Goal: Task Accomplishment & Management: Manage account settings

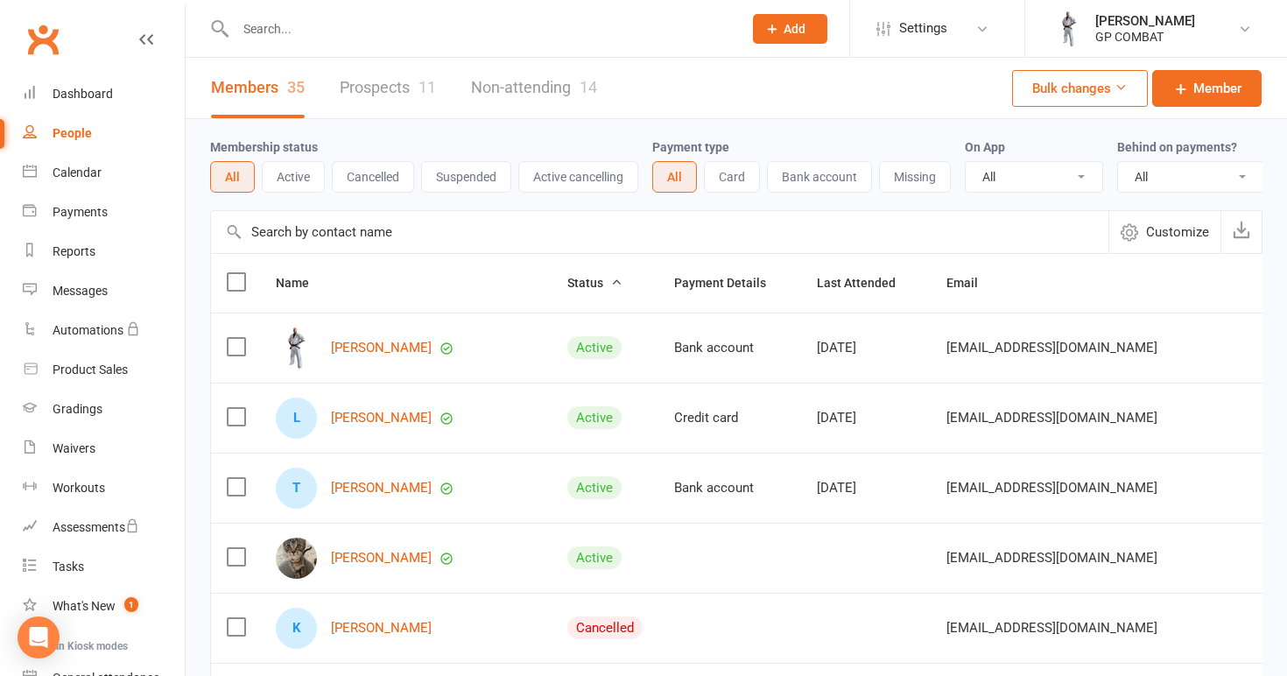
select select "100"
click at [1122, 27] on div "[PERSON_NAME]" at bounding box center [1145, 21] width 100 height 16
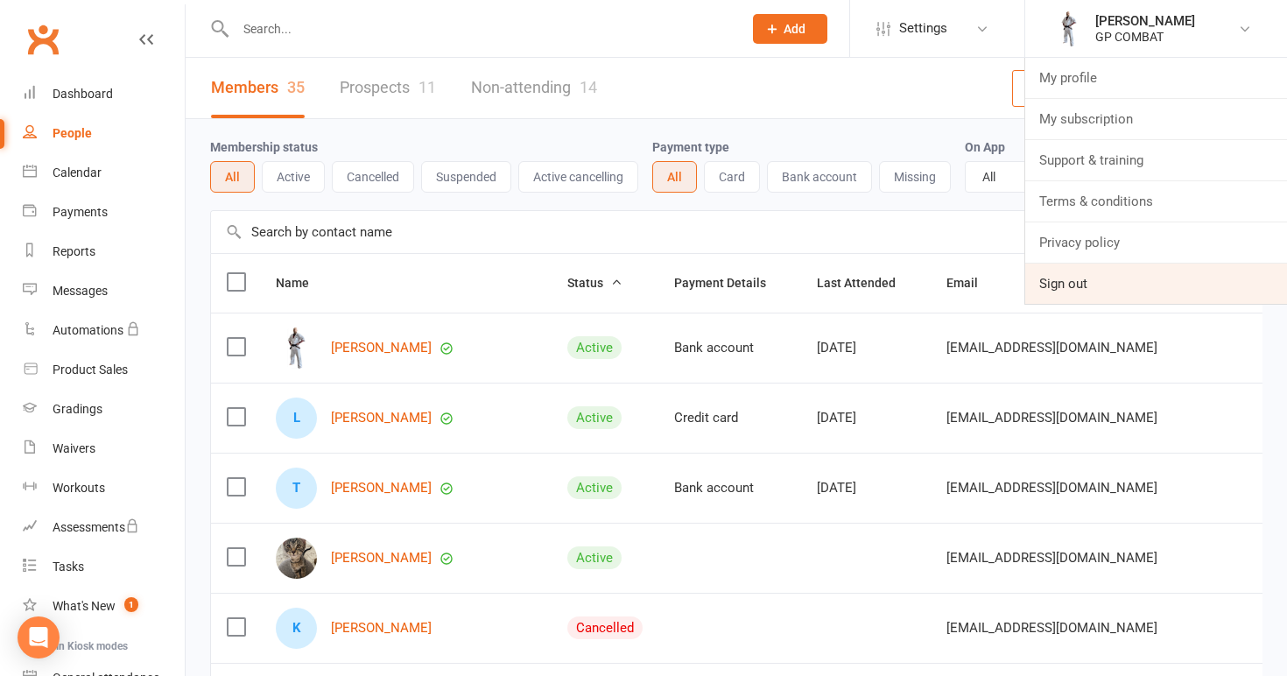
click at [1062, 279] on link "Sign out" at bounding box center [1156, 284] width 262 height 40
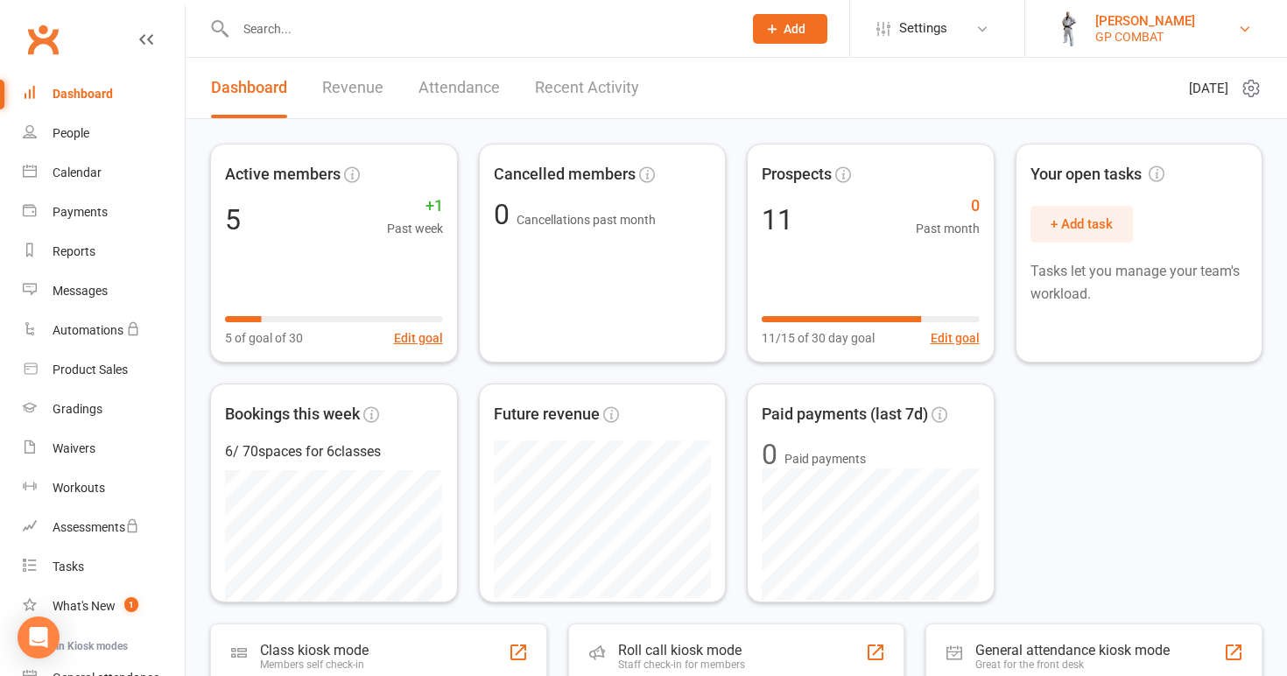
click at [1120, 37] on div "GP COMBAT" at bounding box center [1145, 37] width 100 height 16
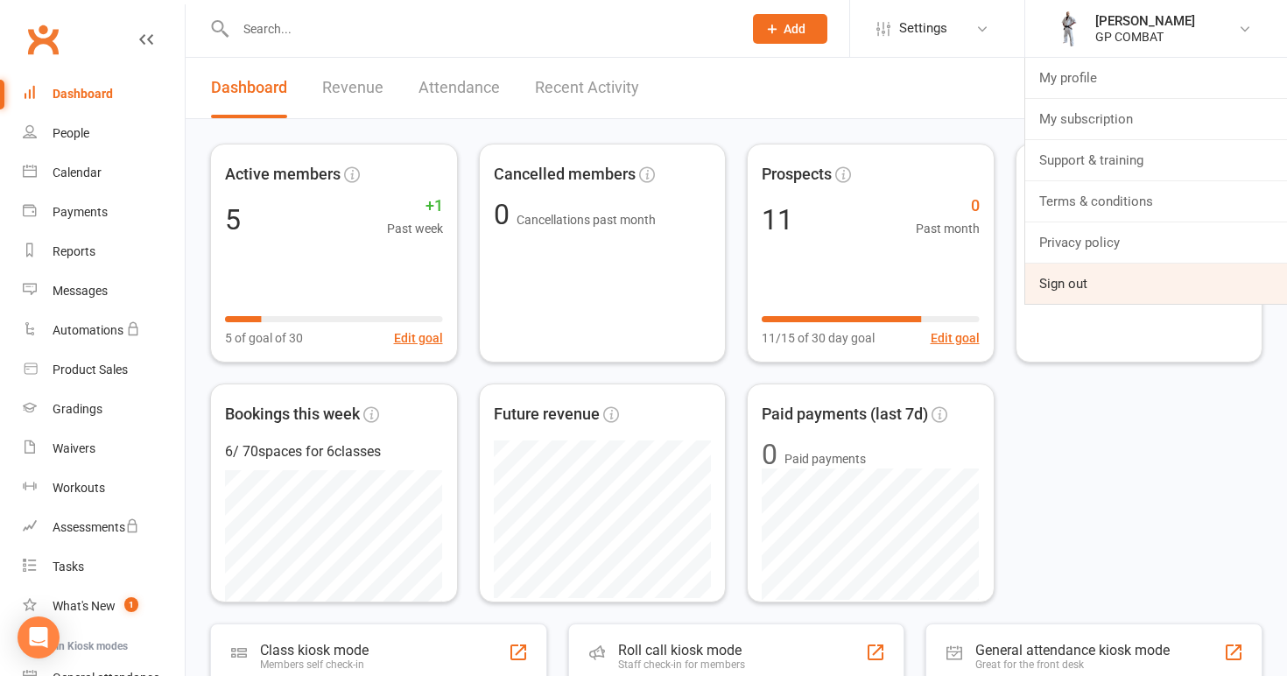
click at [1079, 282] on link "Sign out" at bounding box center [1156, 284] width 262 height 40
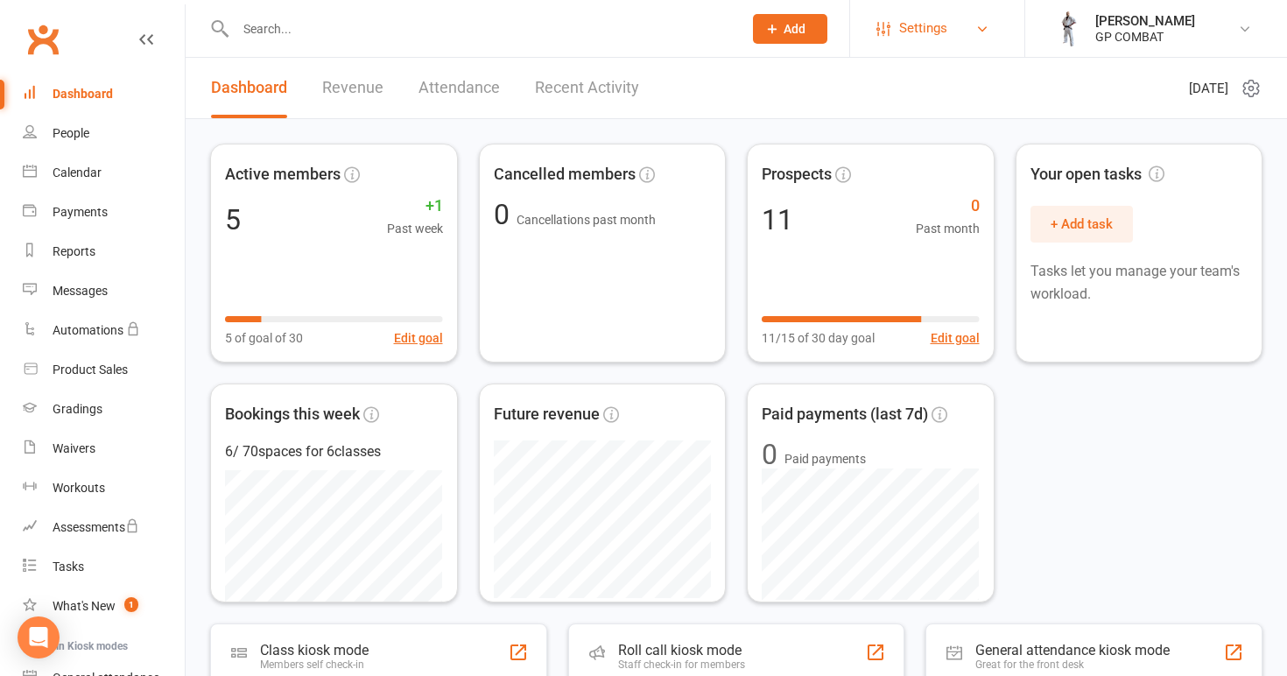
click at [912, 29] on span "Settings" at bounding box center [923, 28] width 48 height 39
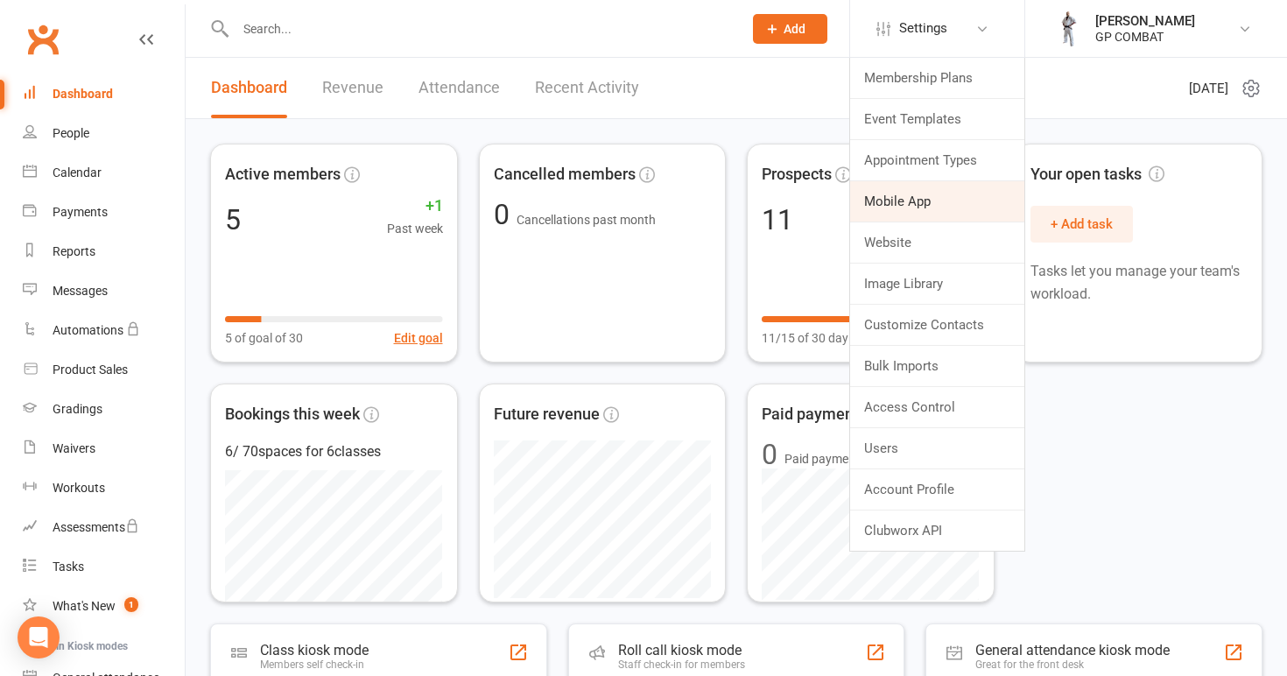
click at [903, 201] on link "Mobile App" at bounding box center [937, 201] width 174 height 40
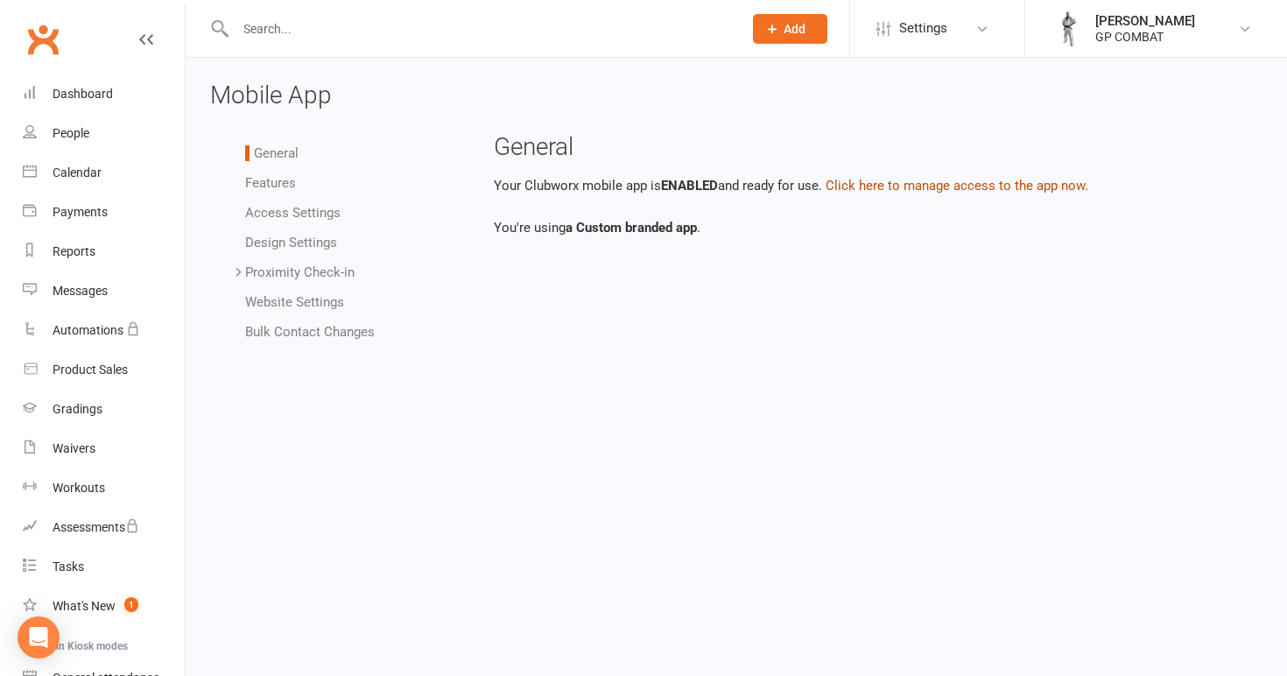
click at [883, 189] on button "Click here to manage access to the app now." at bounding box center [957, 185] width 263 height 21
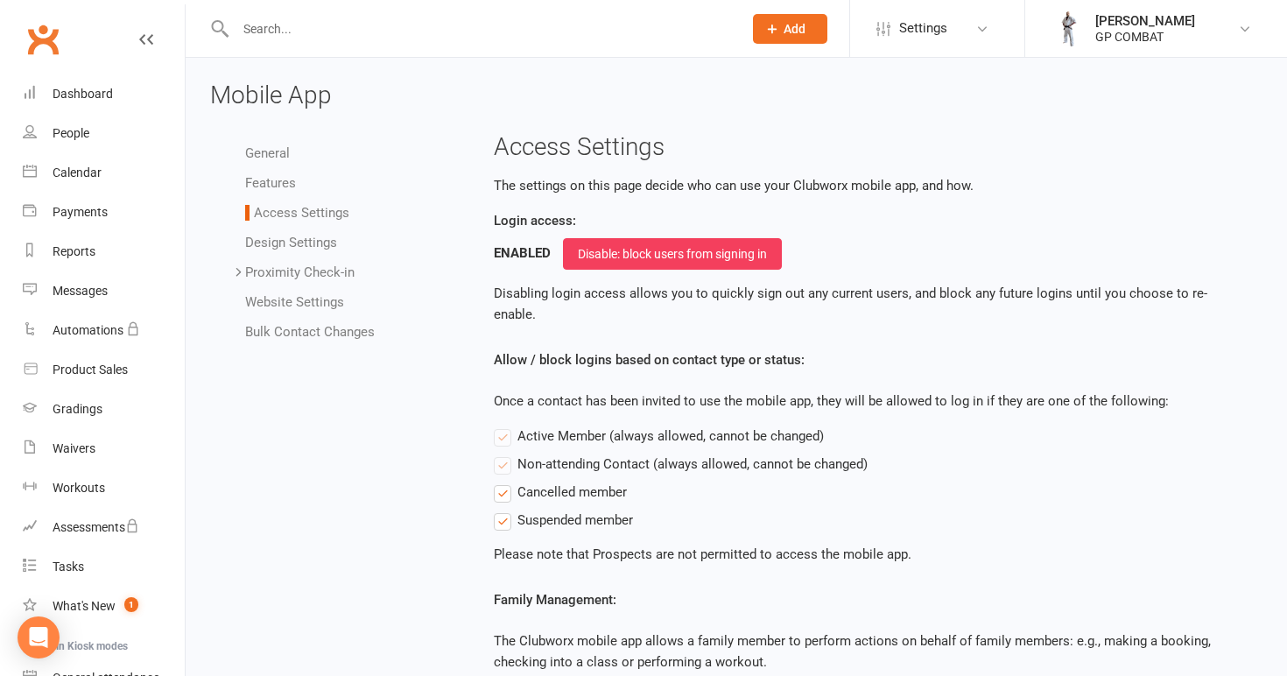
click at [288, 235] on link "Design Settings" at bounding box center [291, 243] width 92 height 16
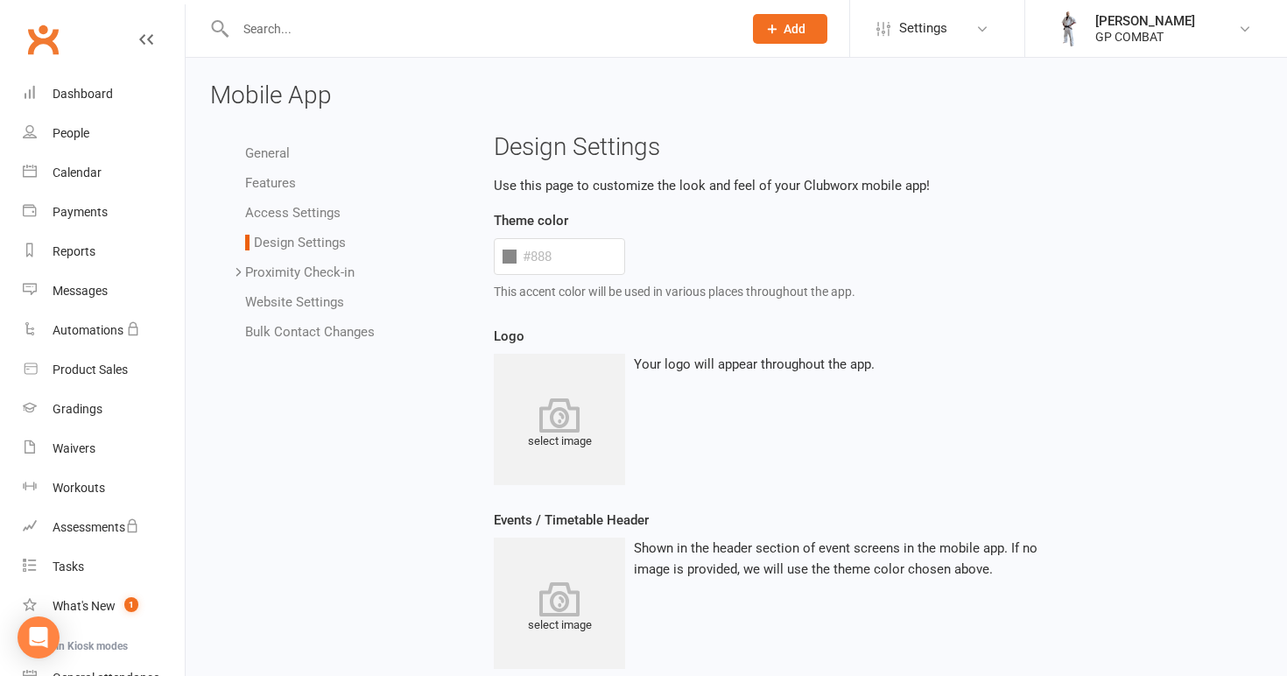
type input "#333333"
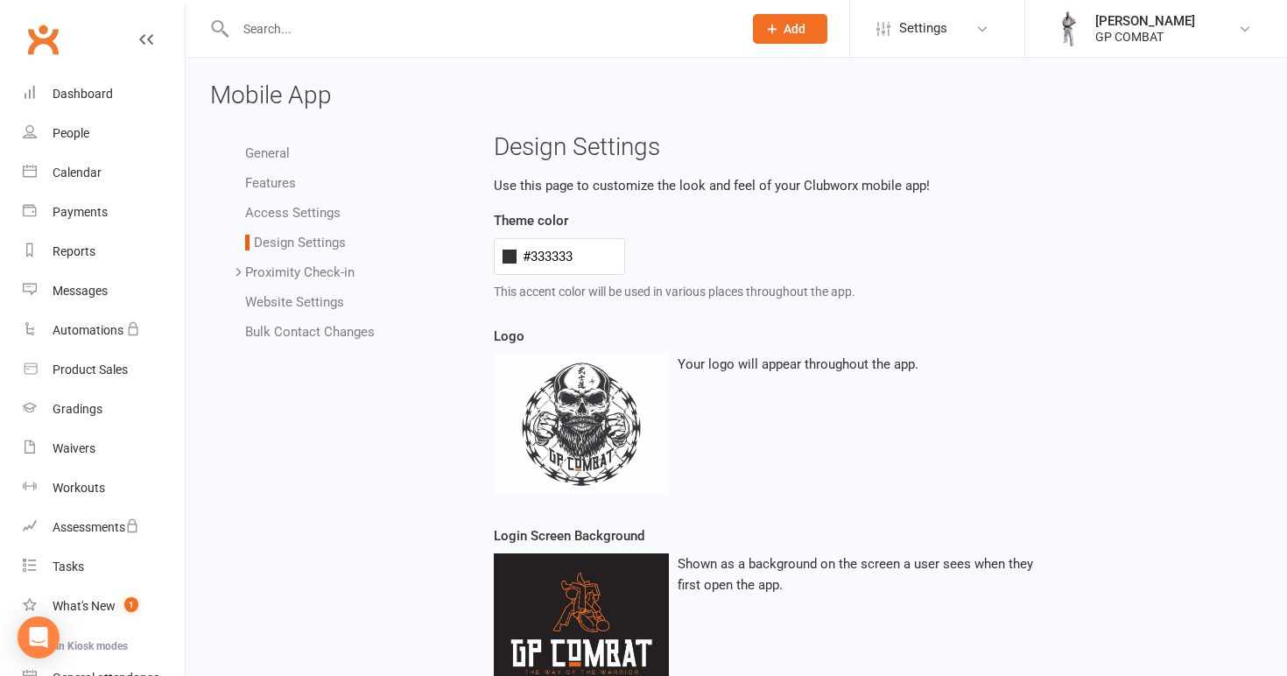
click at [293, 272] on link "Proximity Check-in" at bounding box center [299, 272] width 109 height 16
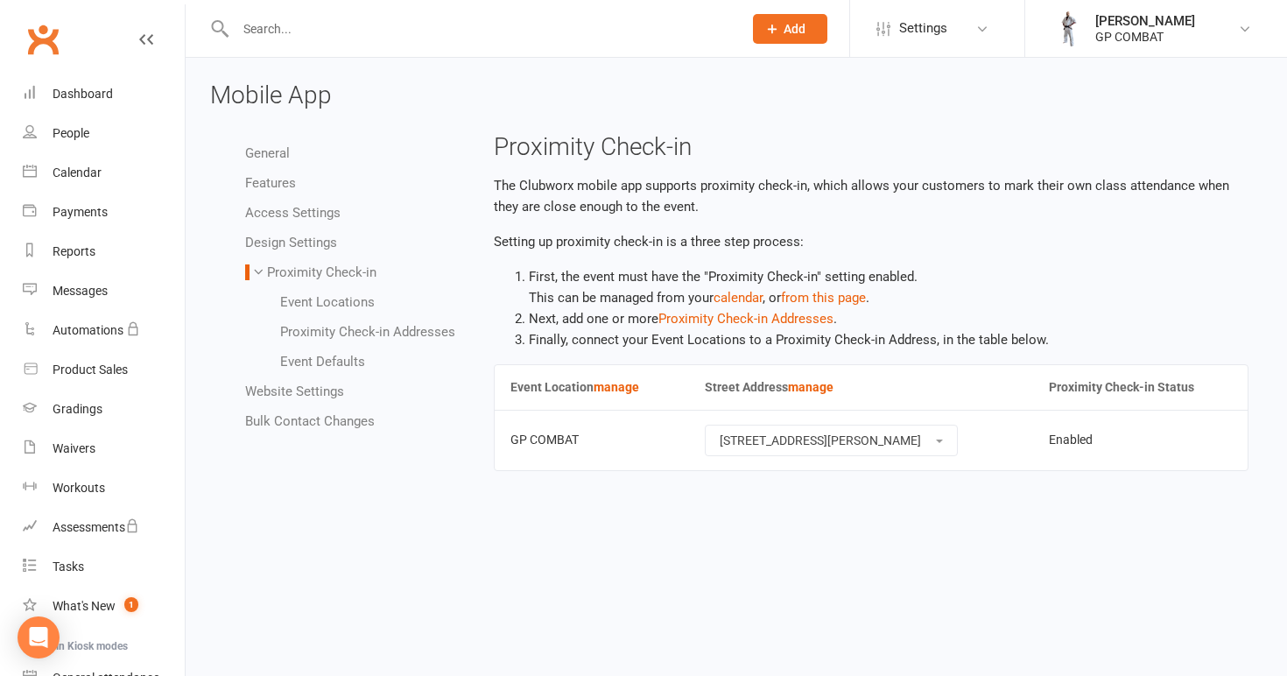
click at [295, 385] on link "Website Settings" at bounding box center [294, 391] width 99 height 16
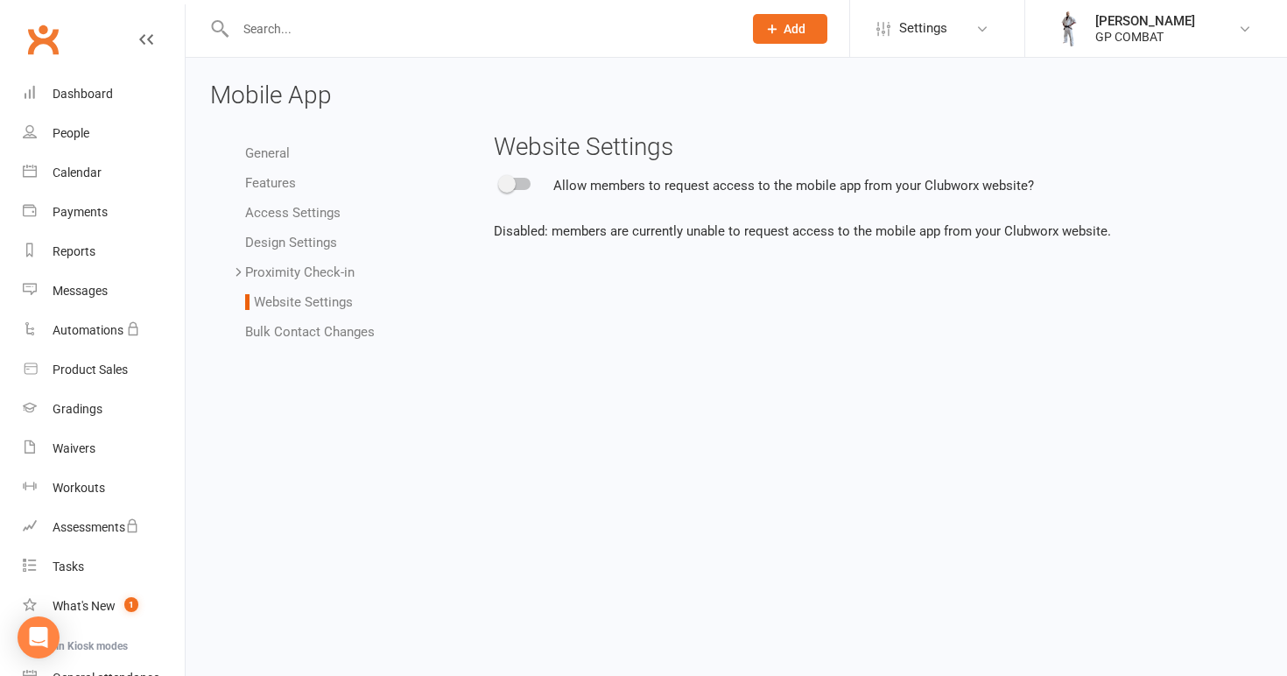
click at [307, 325] on link "Bulk Contact Changes" at bounding box center [310, 332] width 130 height 16
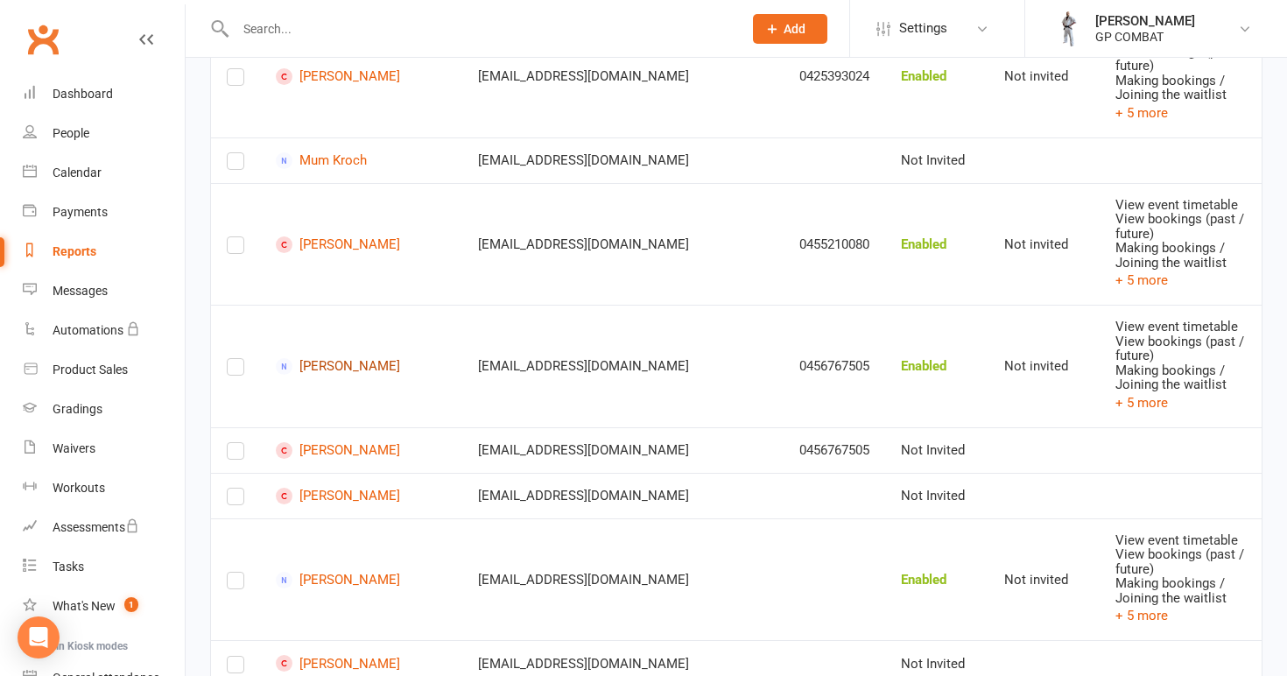
scroll to position [2756, 0]
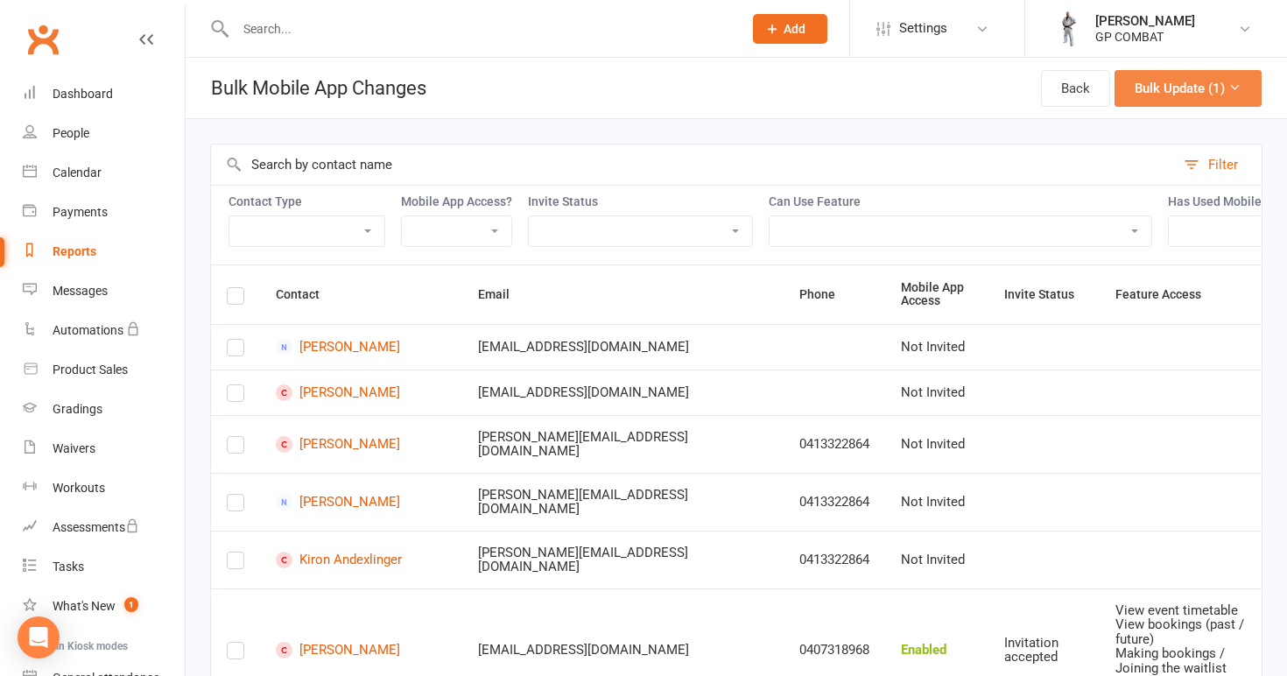
scroll to position [0, 0]
click at [1189, 96] on button "Bulk Update (1)" at bounding box center [1188, 88] width 147 height 37
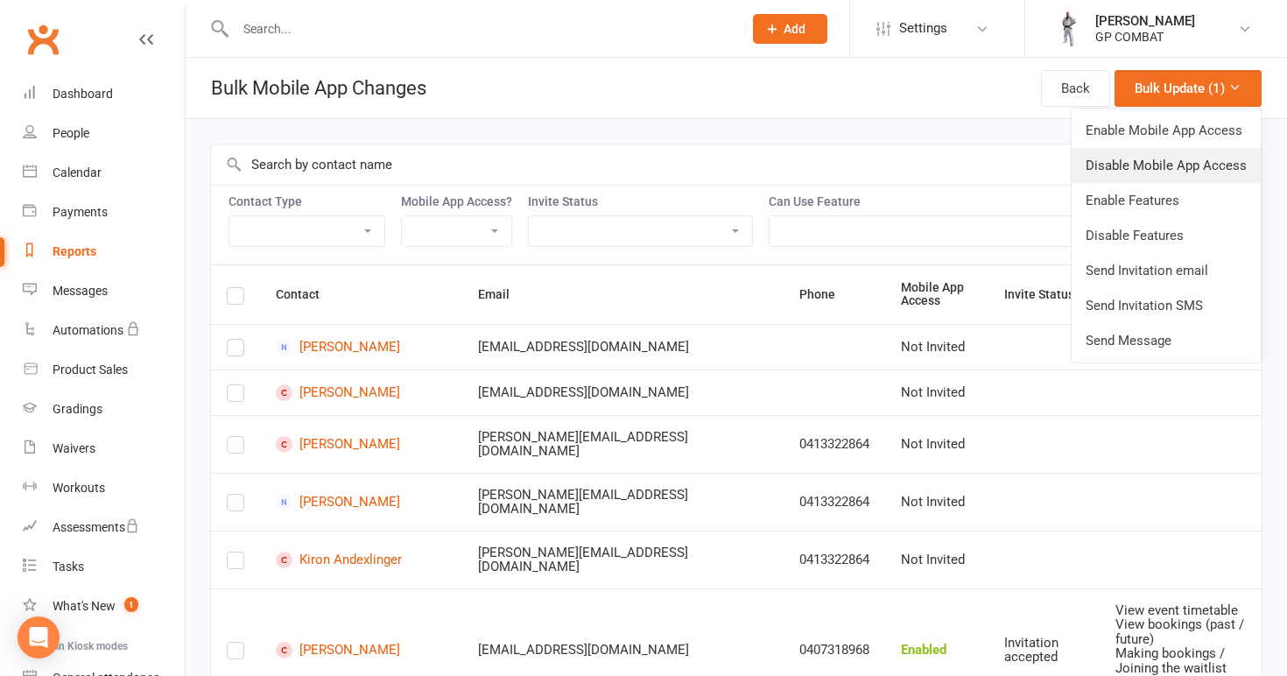
click at [1144, 167] on link "Disable Mobile App Access" at bounding box center [1166, 165] width 189 height 35
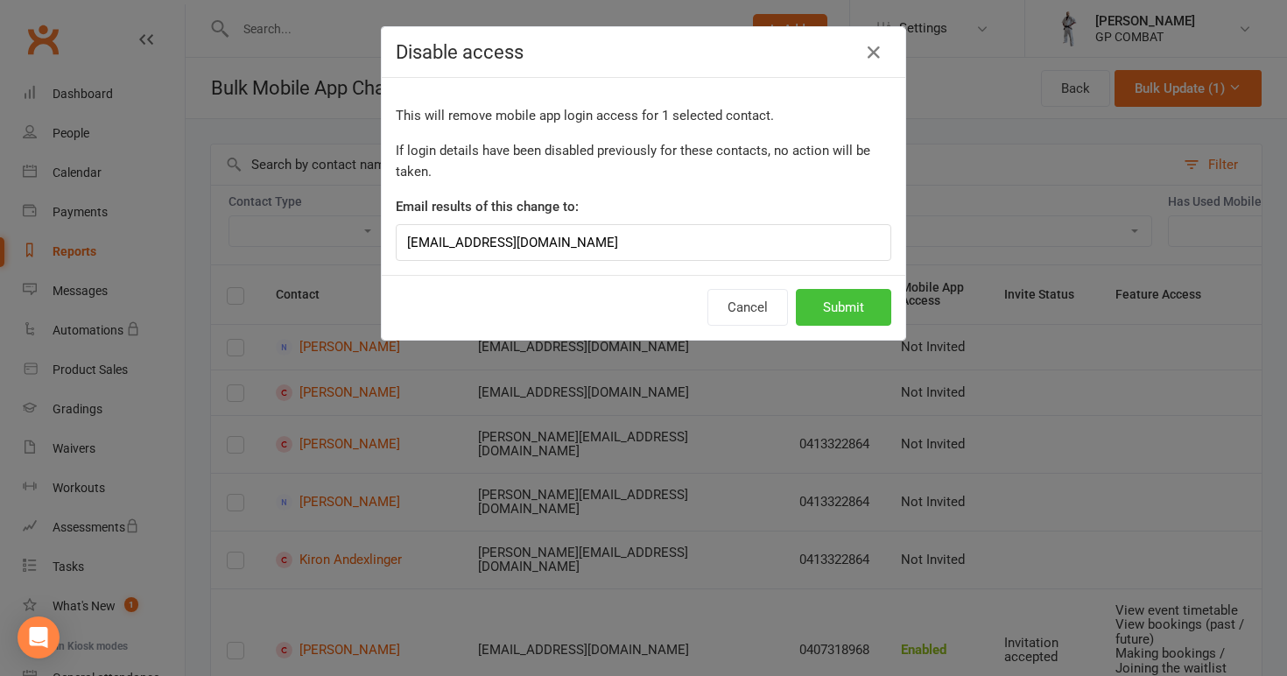
click at [844, 306] on button "Submit" at bounding box center [843, 307] width 95 height 37
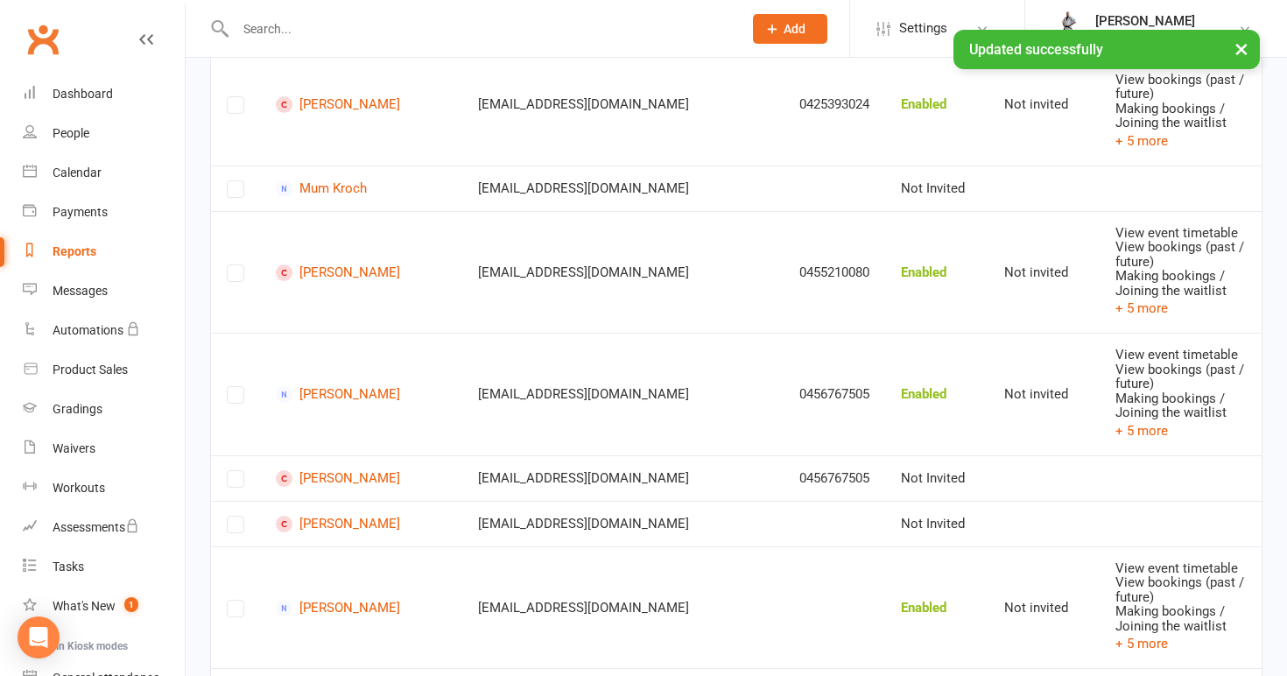
scroll to position [2759, 0]
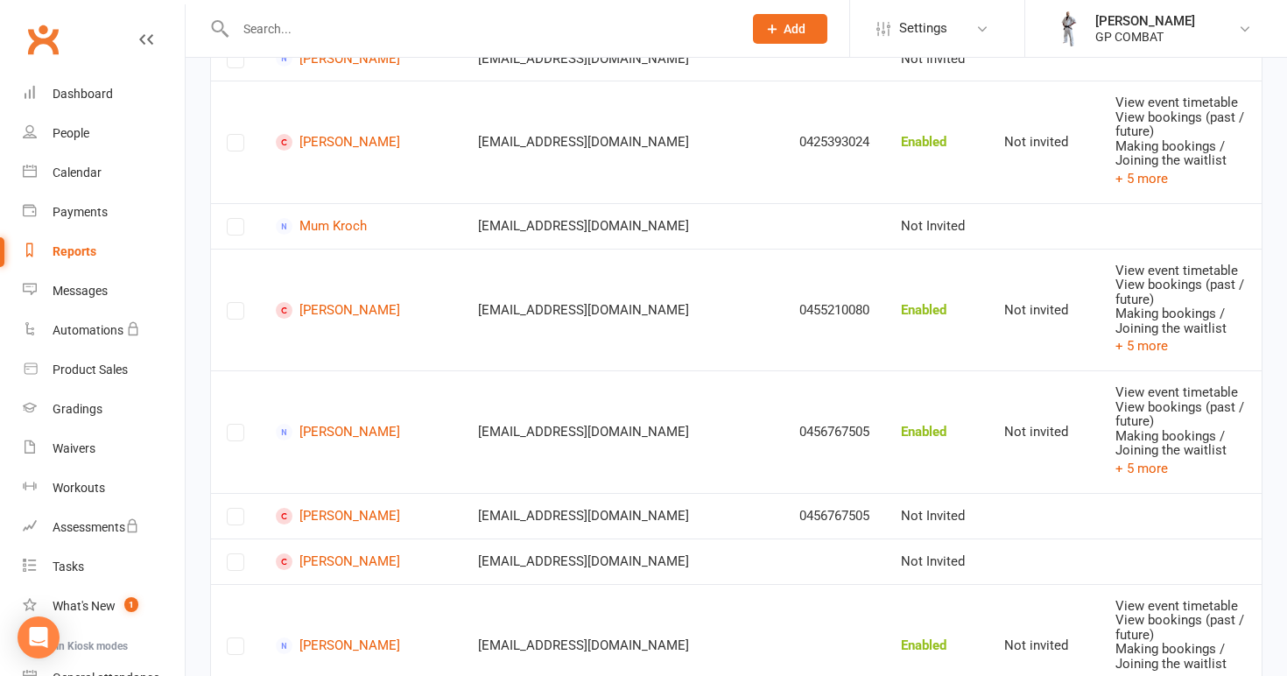
scroll to position [2722, 0]
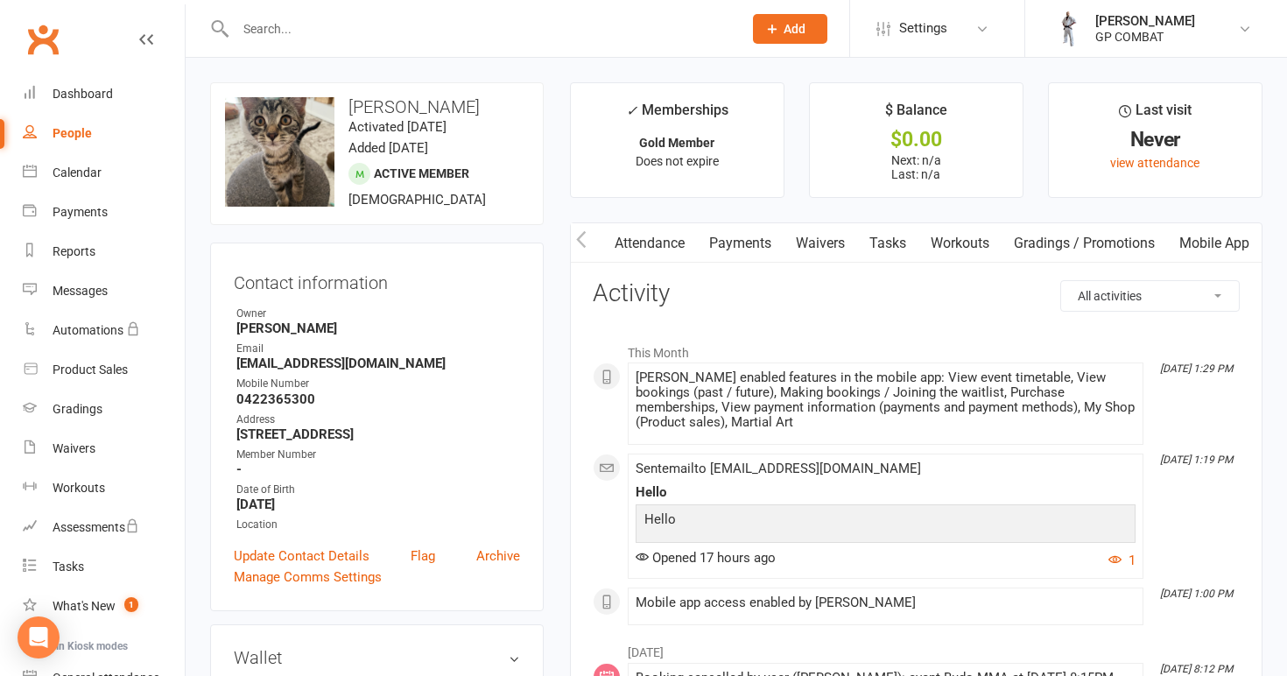
scroll to position [0, 178]
click at [1214, 236] on link "Mobile App" at bounding box center [1214, 243] width 95 height 40
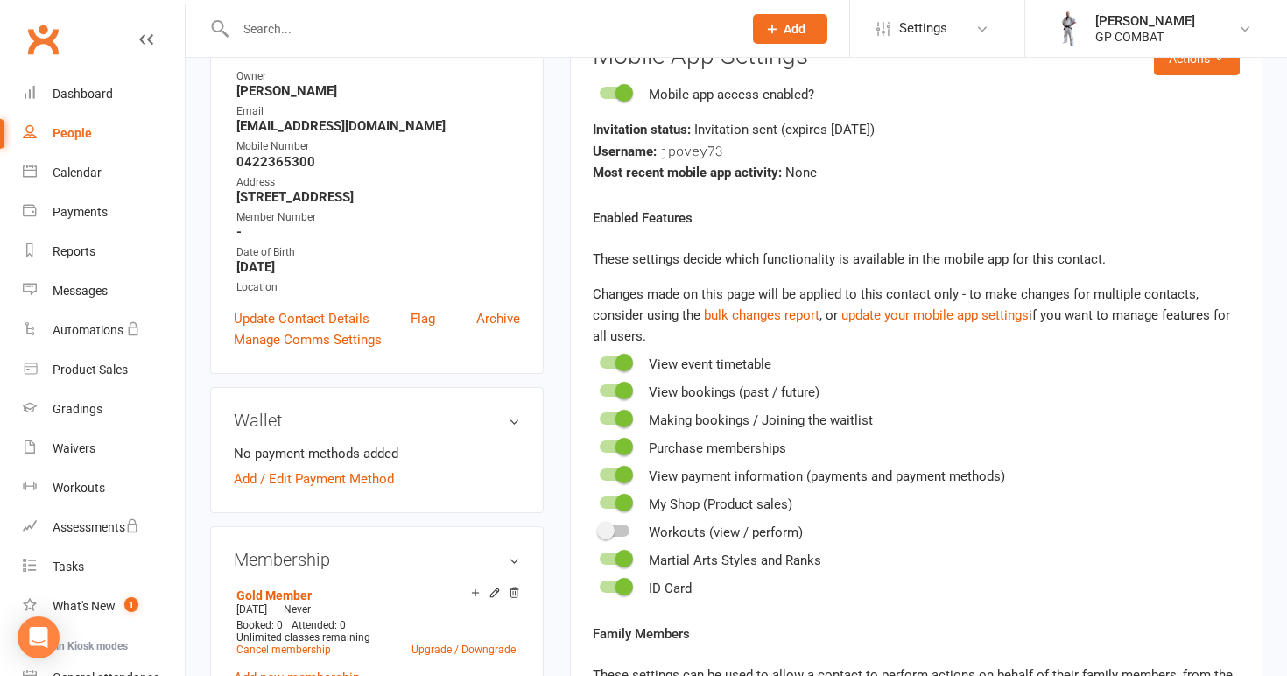
scroll to position [137, 0]
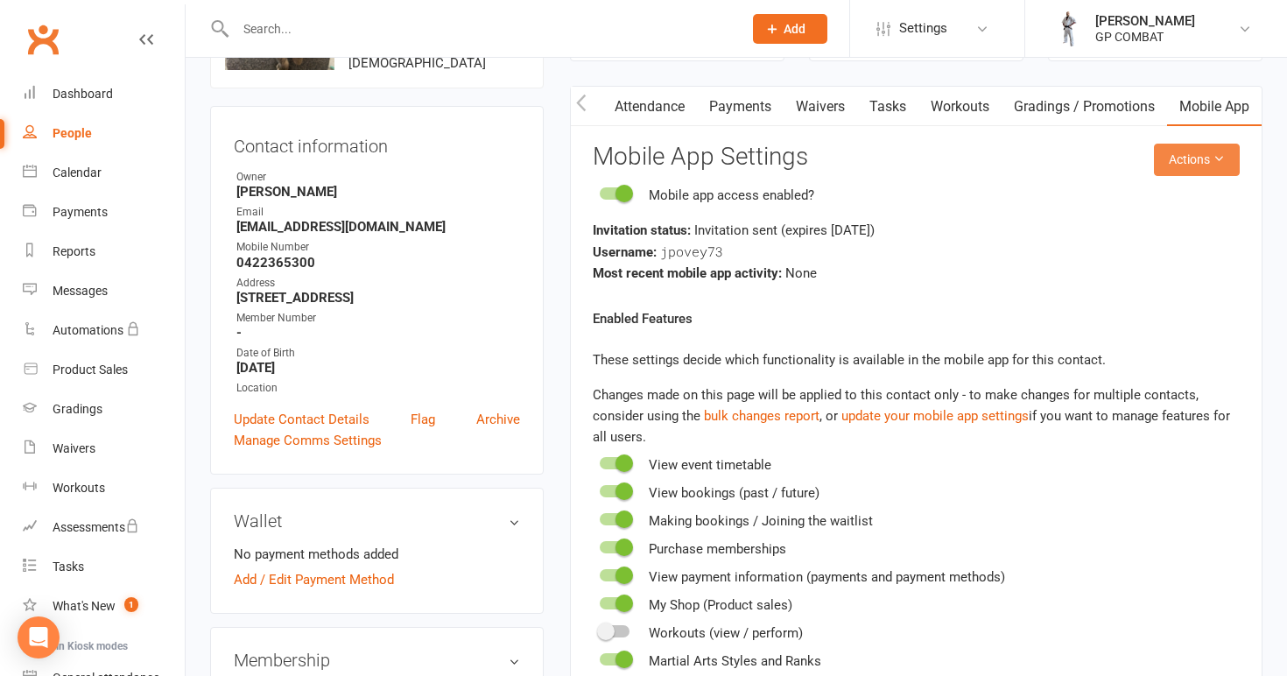
click at [1215, 158] on icon at bounding box center [1219, 158] width 12 height 12
click at [619, 632] on div at bounding box center [615, 631] width 30 height 12
click at [600, 629] on input "checkbox" at bounding box center [600, 629] width 0 height 0
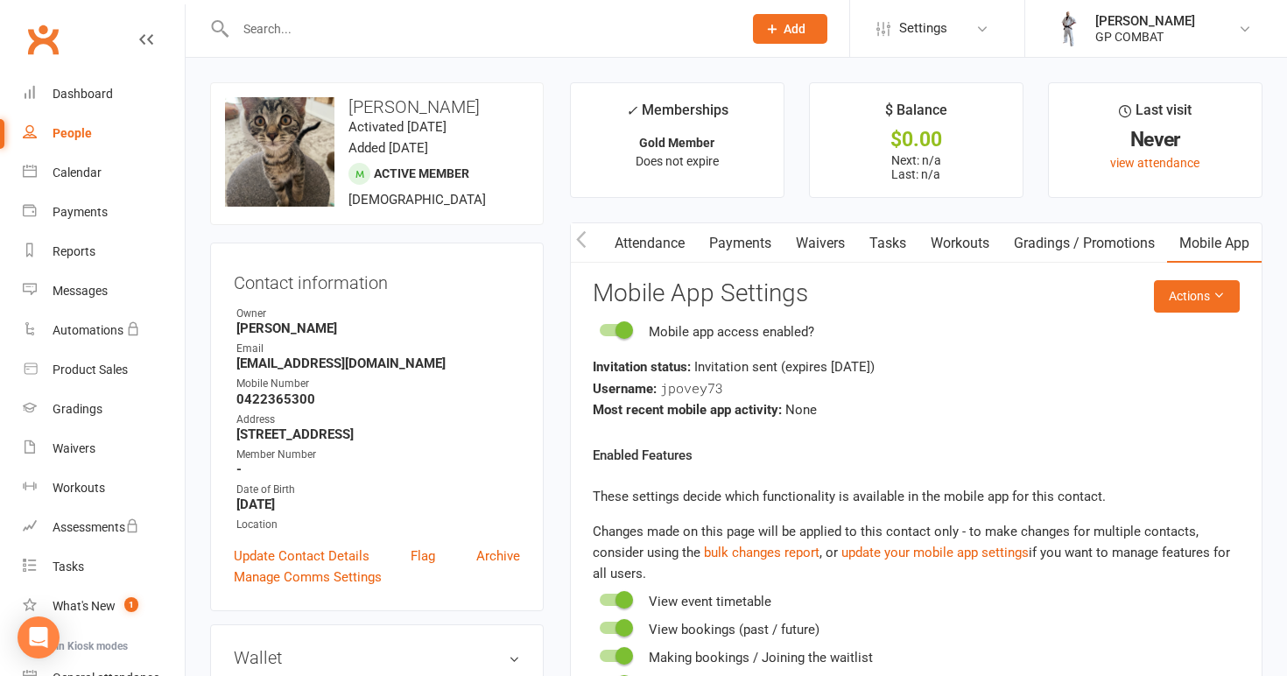
scroll to position [0, 0]
click at [1194, 297] on button "Actions" at bounding box center [1197, 296] width 86 height 32
click at [1167, 330] on link "Send invitation email" at bounding box center [1151, 334] width 173 height 35
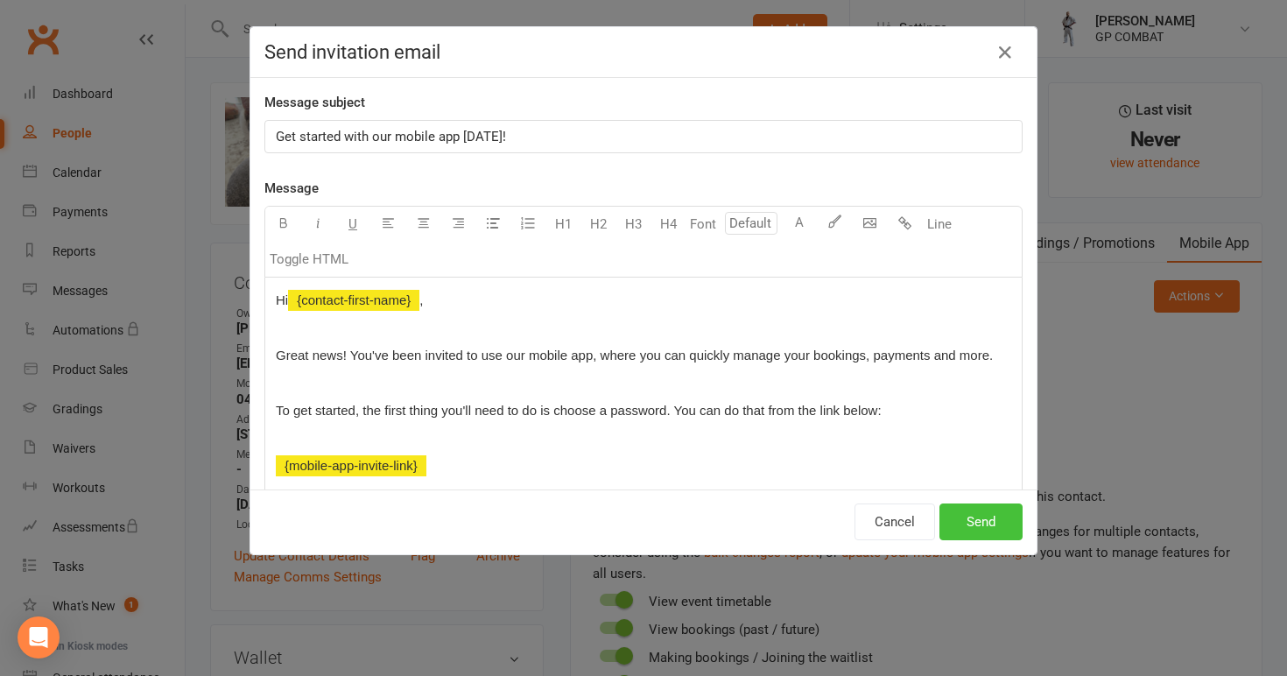
click at [987, 523] on button "Send" at bounding box center [980, 521] width 83 height 37
